Goal: Contribute content: Contribute content

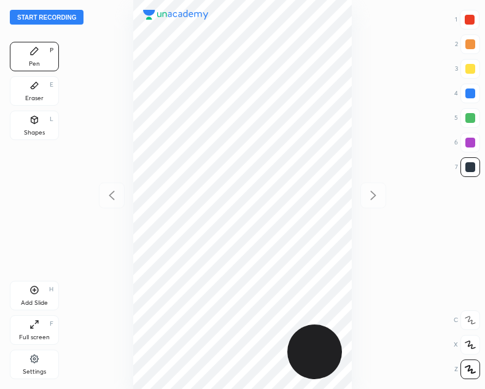
scroll to position [389, 289]
click at [68, 15] on button "Start recording" at bounding box center [47, 17] width 74 height 15
click at [475, 92] on div at bounding box center [471, 94] width 20 height 20
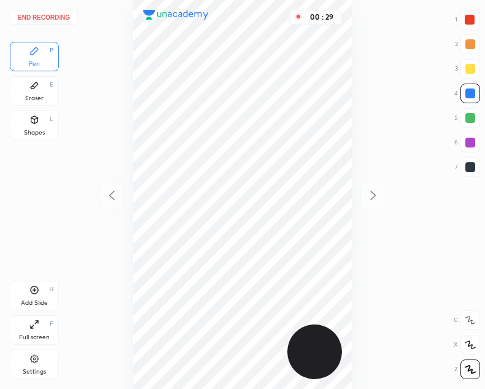
click at [468, 20] on div at bounding box center [470, 20] width 10 height 10
click at [471, 93] on div at bounding box center [471, 93] width 10 height 10
click at [355, 207] on div "00 : 54" at bounding box center [242, 194] width 289 height 389
drag, startPoint x: 471, startPoint y: 18, endPoint x: 380, endPoint y: 45, distance: 94.8
click at [471, 19] on div at bounding box center [470, 20] width 10 height 10
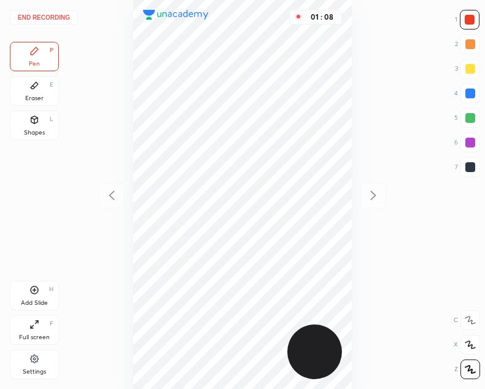
click at [37, 92] on div "Eraser E" at bounding box center [34, 90] width 49 height 29
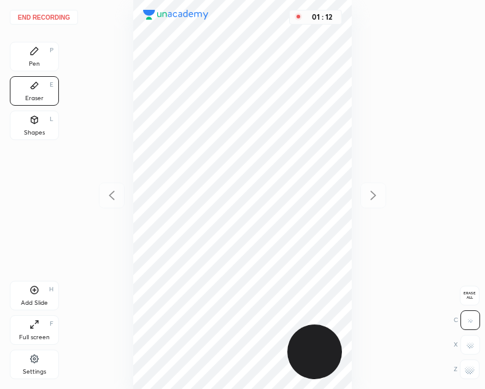
click at [31, 57] on div "Pen P" at bounding box center [34, 56] width 49 height 29
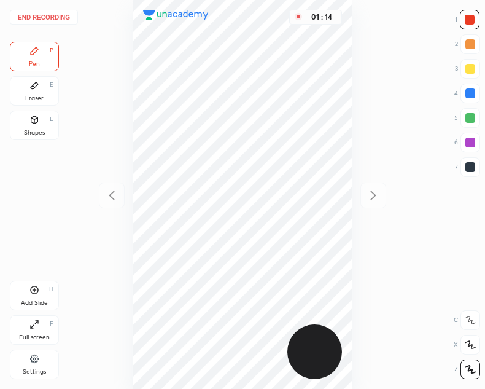
drag, startPoint x: 32, startPoint y: 93, endPoint x: 45, endPoint y: 111, distance: 22.0
click at [34, 93] on div "Eraser E" at bounding box center [34, 90] width 49 height 29
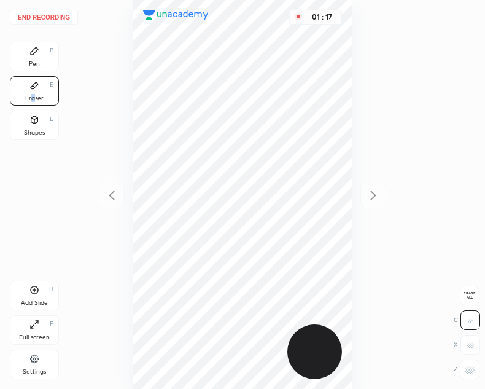
click at [33, 54] on icon at bounding box center [34, 50] width 7 height 7
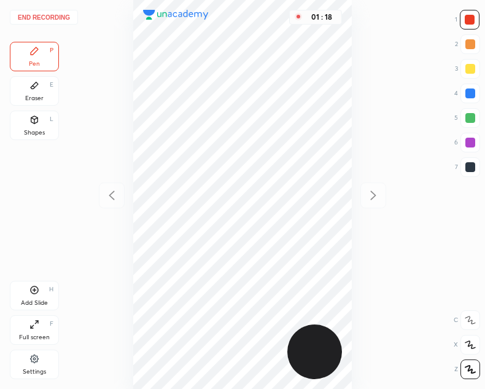
click at [475, 88] on div at bounding box center [471, 94] width 20 height 20
drag, startPoint x: 472, startPoint y: 18, endPoint x: 375, endPoint y: 133, distance: 150.8
click at [472, 18] on div at bounding box center [470, 20] width 10 height 10
drag, startPoint x: 472, startPoint y: 165, endPoint x: 352, endPoint y: 165, distance: 119.8
click at [472, 166] on div at bounding box center [471, 167] width 10 height 10
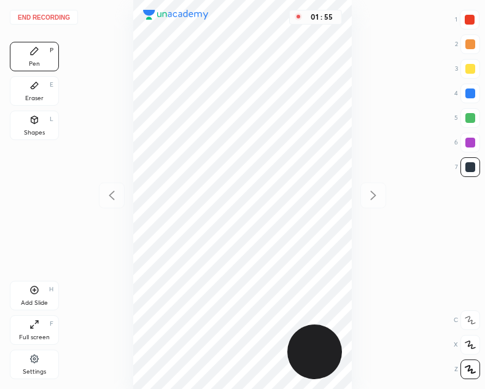
drag, startPoint x: 36, startPoint y: 287, endPoint x: 42, endPoint y: 268, distance: 20.0
click at [37, 286] on icon at bounding box center [34, 290] width 10 height 10
click at [113, 193] on icon at bounding box center [111, 195] width 15 height 15
click at [375, 193] on icon at bounding box center [373, 195] width 15 height 15
click at [470, 20] on div at bounding box center [470, 20] width 10 height 10
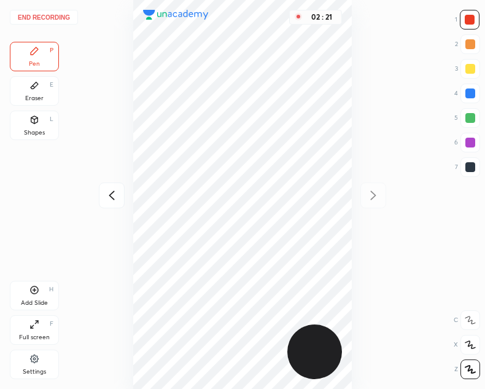
drag, startPoint x: 33, startPoint y: 115, endPoint x: 106, endPoint y: 168, distance: 89.8
click at [37, 119] on icon at bounding box center [34, 119] width 7 height 7
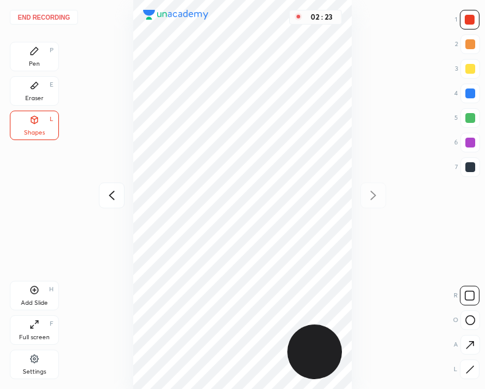
drag, startPoint x: 33, startPoint y: 55, endPoint x: 101, endPoint y: 105, distance: 84.4
click at [38, 59] on div "Pen P" at bounding box center [34, 56] width 49 height 29
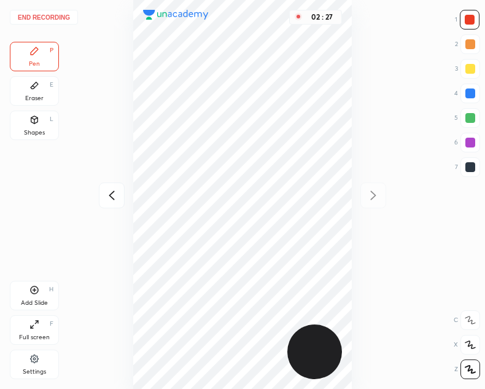
click at [109, 198] on icon at bounding box center [111, 195] width 15 height 15
drag, startPoint x: 474, startPoint y: 169, endPoint x: 396, endPoint y: 160, distance: 78.5
click at [474, 169] on div at bounding box center [471, 167] width 10 height 10
click at [37, 120] on icon at bounding box center [34, 119] width 7 height 7
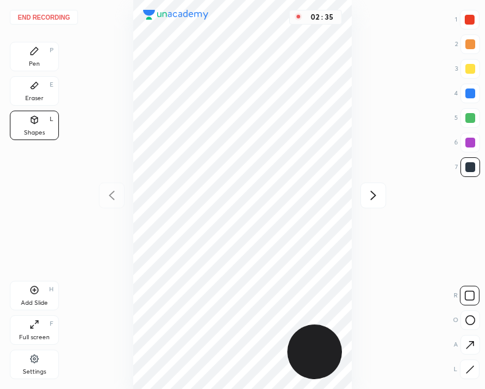
drag, startPoint x: 33, startPoint y: 57, endPoint x: 71, endPoint y: 141, distance: 92.1
click at [35, 57] on div "Pen P" at bounding box center [34, 56] width 49 height 29
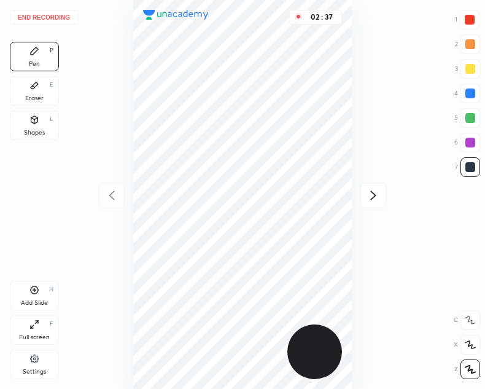
drag, startPoint x: 372, startPoint y: 194, endPoint x: 356, endPoint y: 201, distance: 16.8
click at [370, 195] on icon at bounding box center [373, 195] width 15 height 15
click at [54, 16] on button "End recording" at bounding box center [44, 17] width 68 height 15
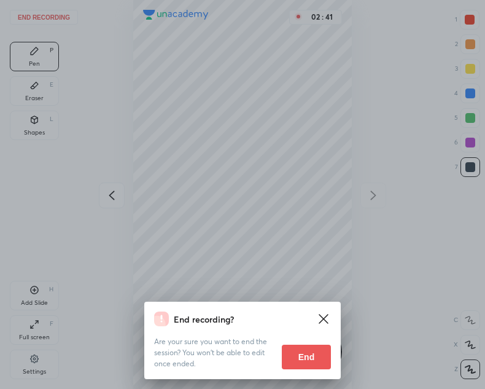
click at [311, 356] on button "End" at bounding box center [306, 357] width 49 height 25
